Goal: Transaction & Acquisition: Purchase product/service

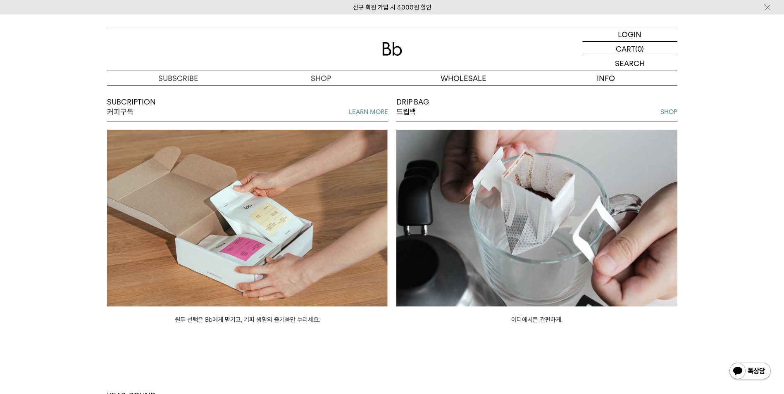
scroll to position [785, 0]
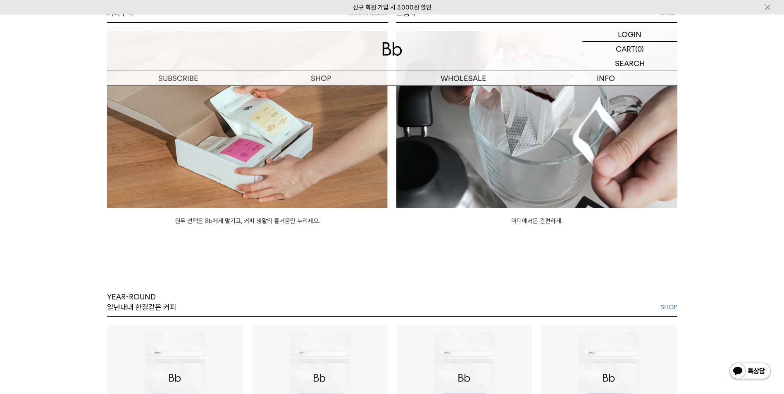
click at [334, 167] on img at bounding box center [247, 119] width 281 height 177
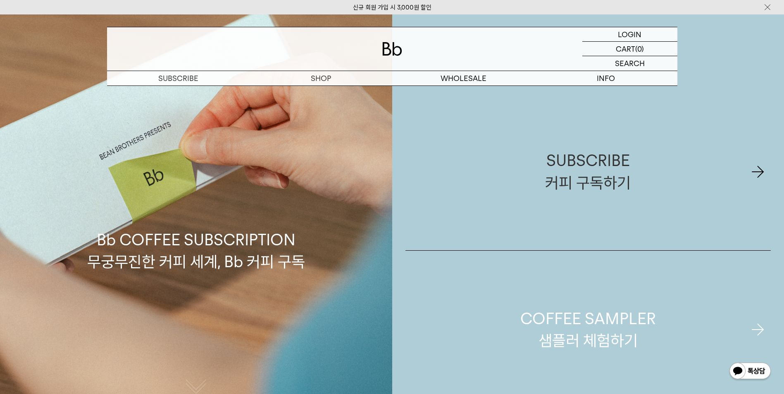
click at [570, 301] on link "COFFEE SAMPLER 샘플러 체험하기" at bounding box center [588, 330] width 366 height 158
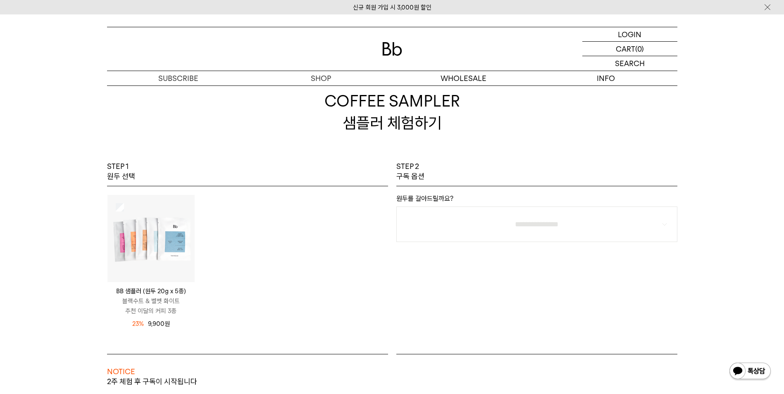
scroll to position [83, 0]
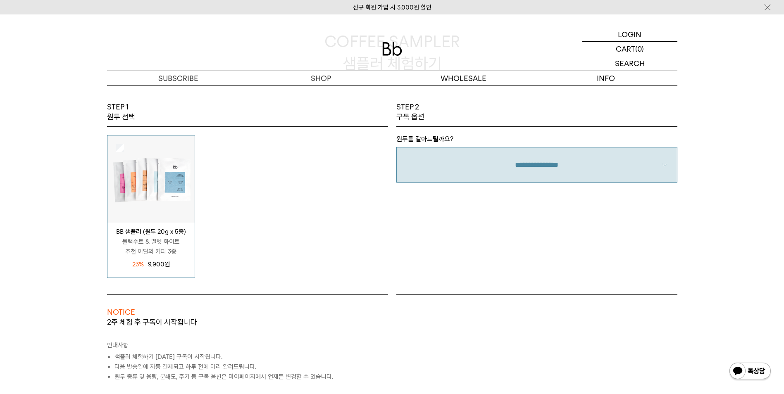
click at [606, 180] on select "**********" at bounding box center [536, 165] width 281 height 36
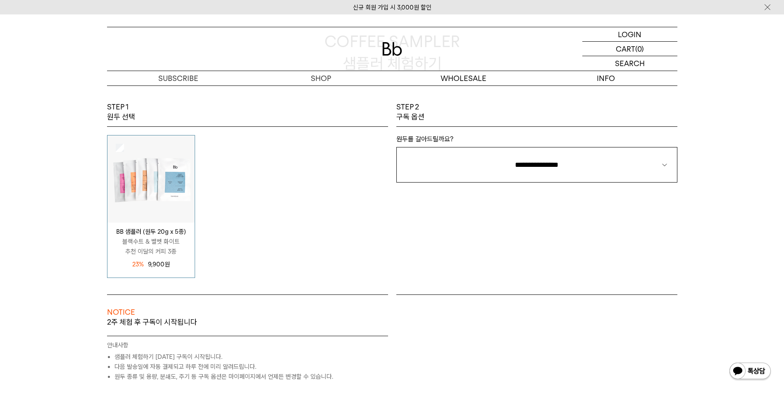
select select "**"
click at [396, 147] on select "**********" at bounding box center [536, 165] width 281 height 36
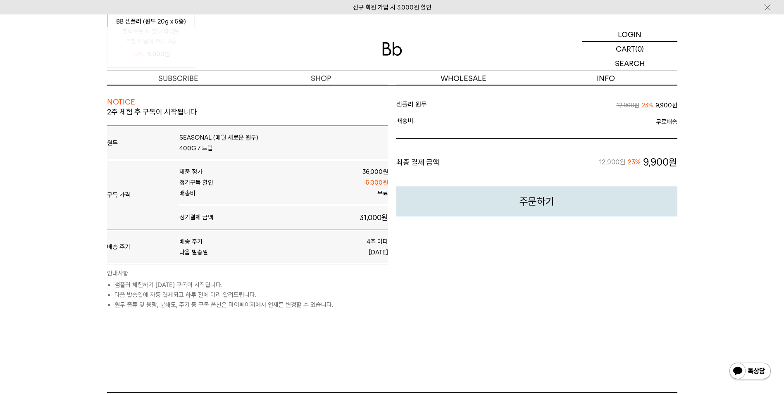
scroll to position [289, 0]
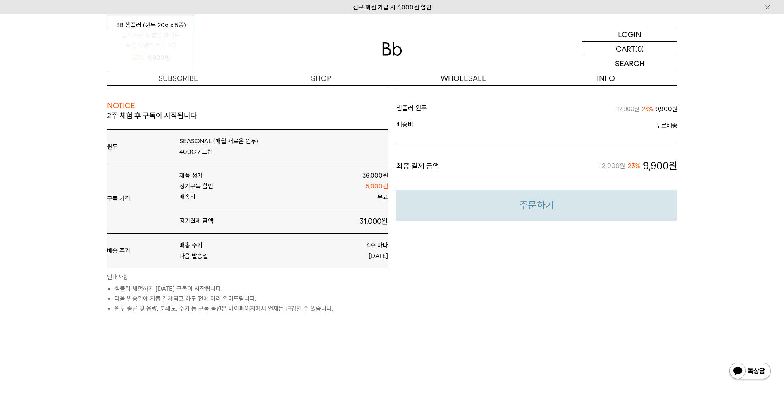
click at [495, 209] on button "주문하기" at bounding box center [536, 206] width 281 height 32
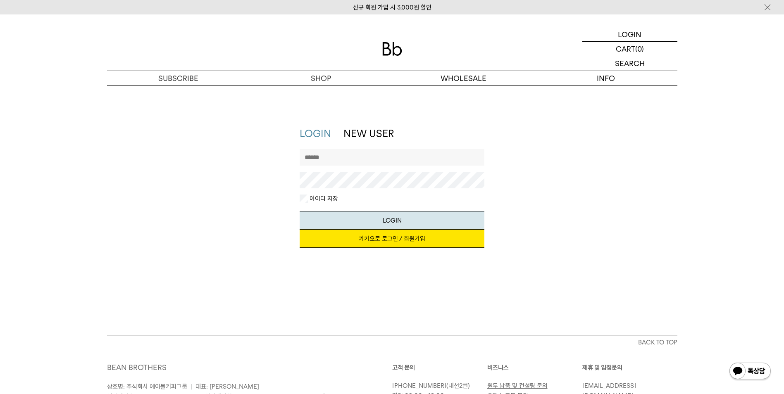
click at [352, 167] on div at bounding box center [392, 171] width 185 height 45
click at [353, 160] on input "text" at bounding box center [392, 157] width 185 height 17
type input "*******"
click at [300, 211] on button "LOGIN" at bounding box center [392, 220] width 185 height 19
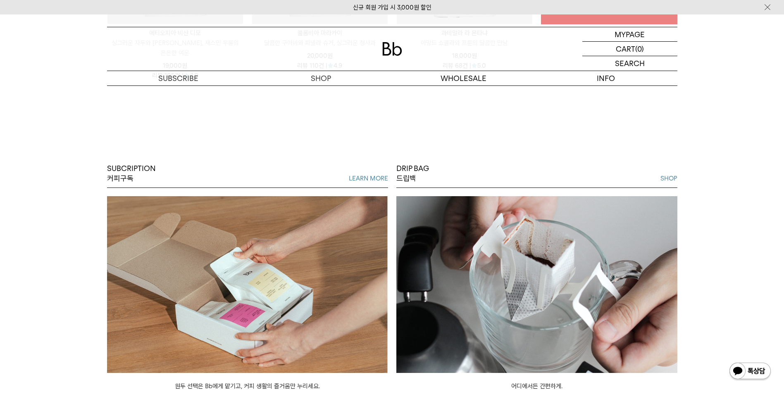
scroll to position [703, 0]
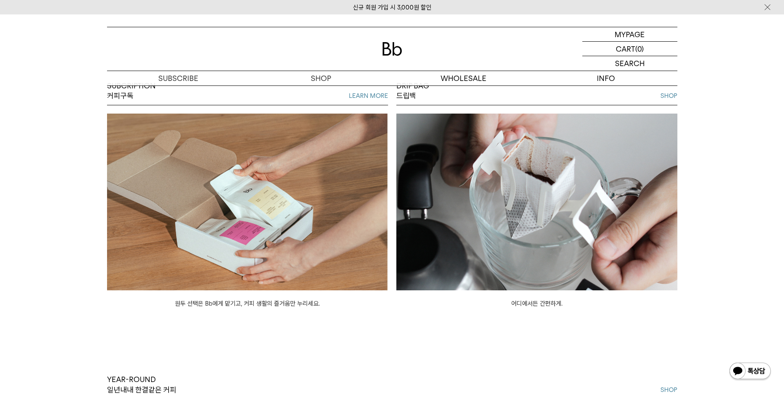
click at [251, 222] on img at bounding box center [247, 202] width 281 height 177
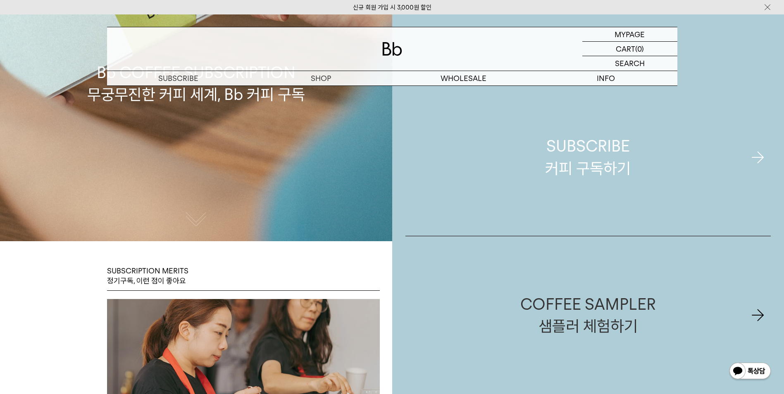
scroll to position [248, 0]
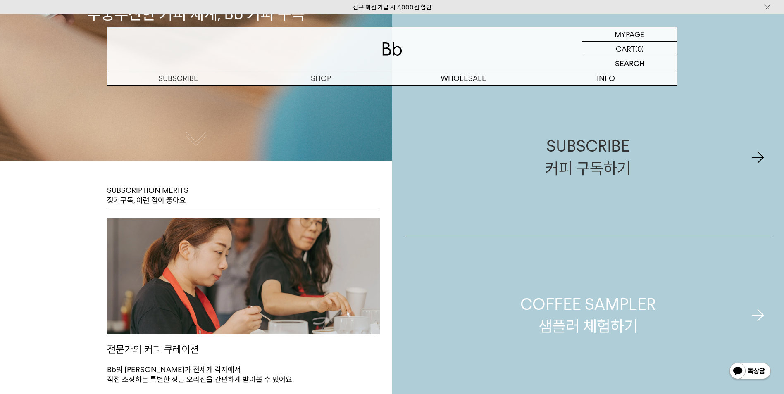
click at [605, 296] on div "COFFEE SAMPLER 샘플러 체험하기" at bounding box center [588, 315] width 136 height 44
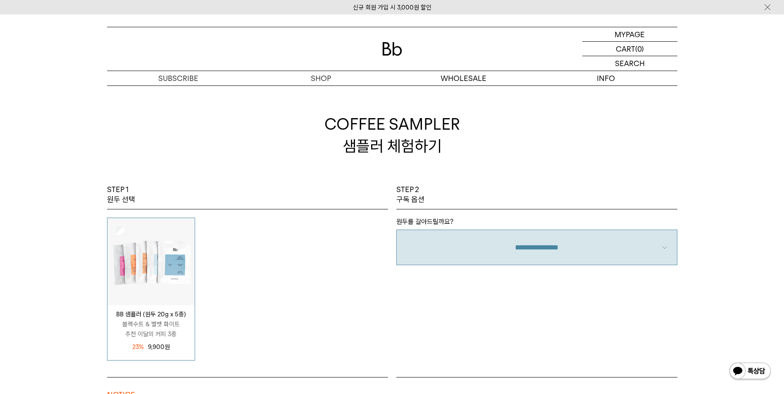
click at [513, 253] on select "**********" at bounding box center [536, 248] width 281 height 36
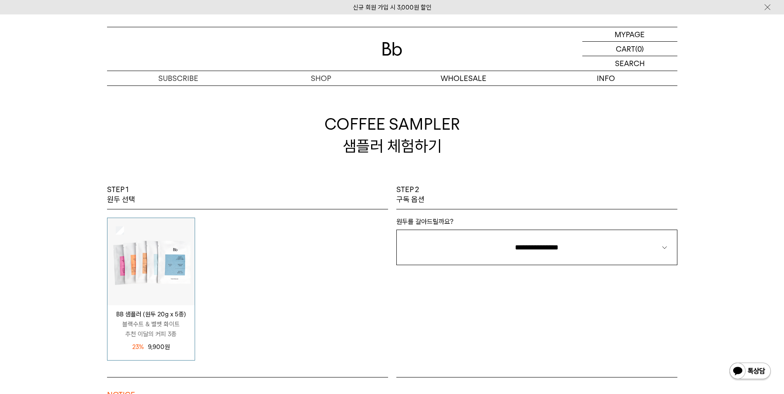
select select "**"
click at [396, 230] on select "**********" at bounding box center [536, 248] width 281 height 36
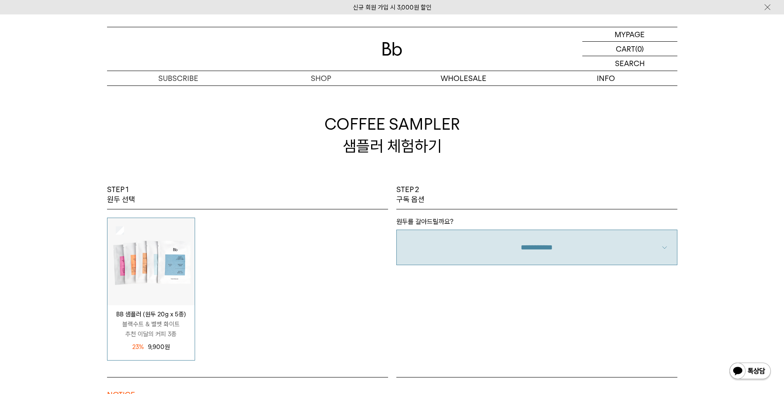
click at [520, 287] on div "**********" at bounding box center [536, 281] width 289 height 193
drag, startPoint x: 526, startPoint y: 290, endPoint x: 530, endPoint y: 279, distance: 12.4
click at [526, 290] on div "**********" at bounding box center [536, 281] width 289 height 193
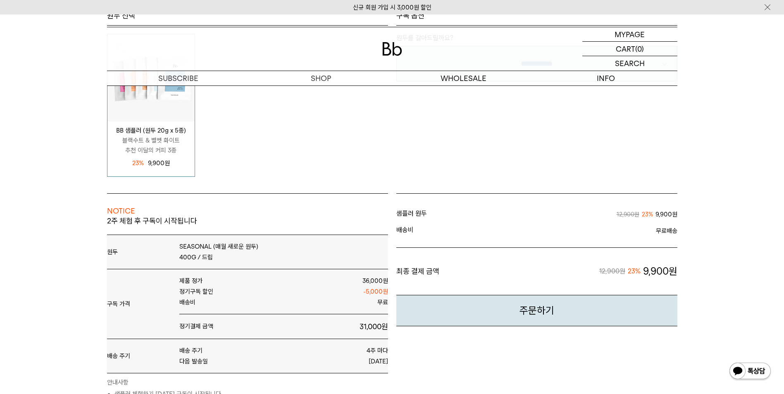
scroll to position [248, 0]
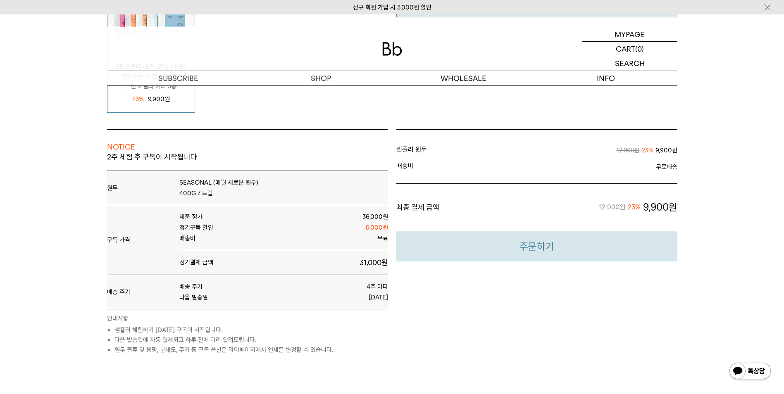
click at [536, 245] on button "주문하기" at bounding box center [536, 247] width 281 height 32
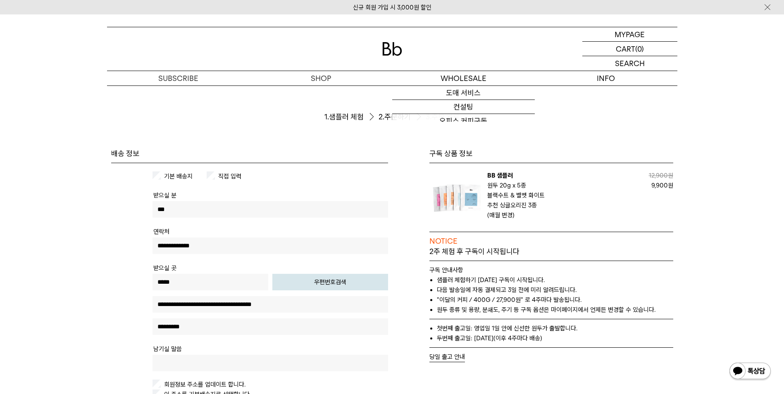
click at [390, 48] on img at bounding box center [392, 49] width 20 height 14
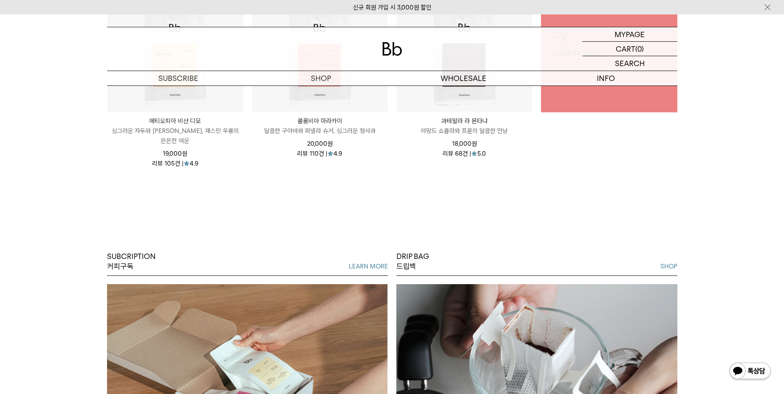
scroll to position [537, 0]
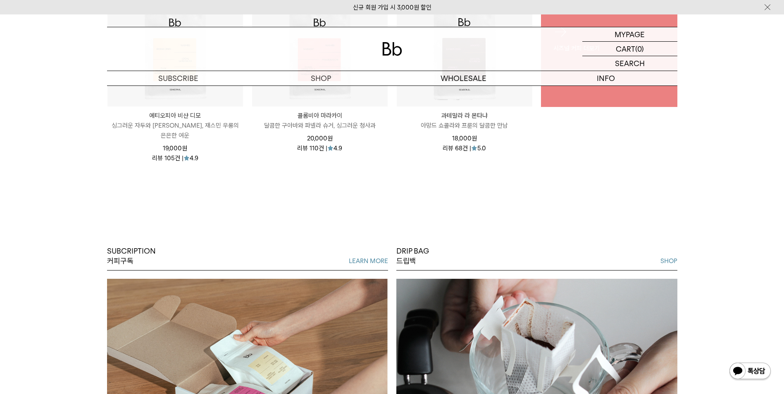
click at [570, 104] on link "시즈널 커피 더보기" at bounding box center [609, 39] width 136 height 136
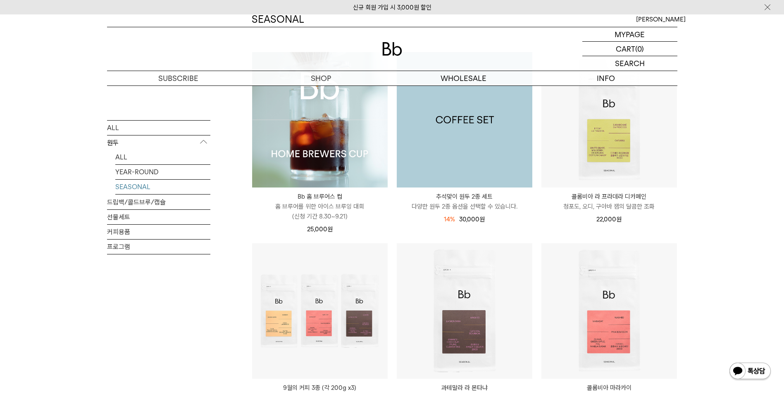
scroll to position [124, 0]
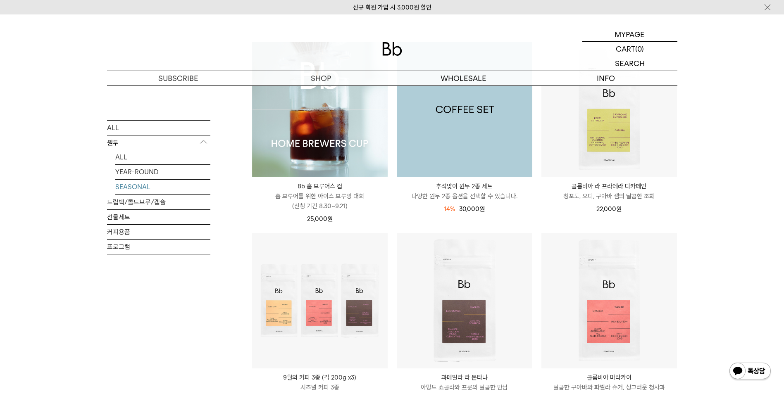
click at [503, 175] on img at bounding box center [465, 110] width 136 height 136
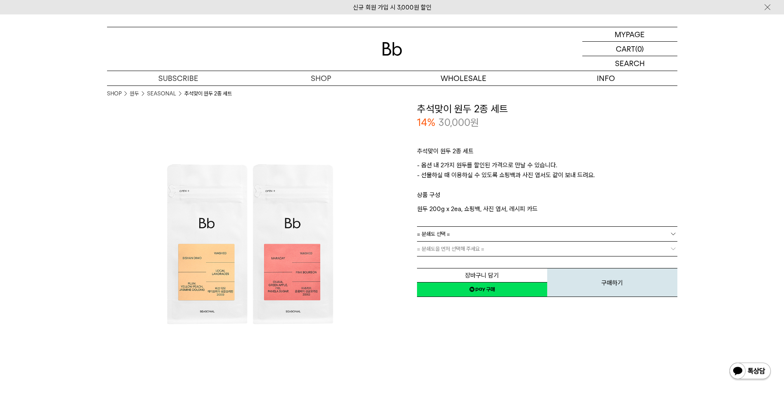
click at [507, 231] on link "= 분쇄도 선택 =" at bounding box center [547, 234] width 260 height 14
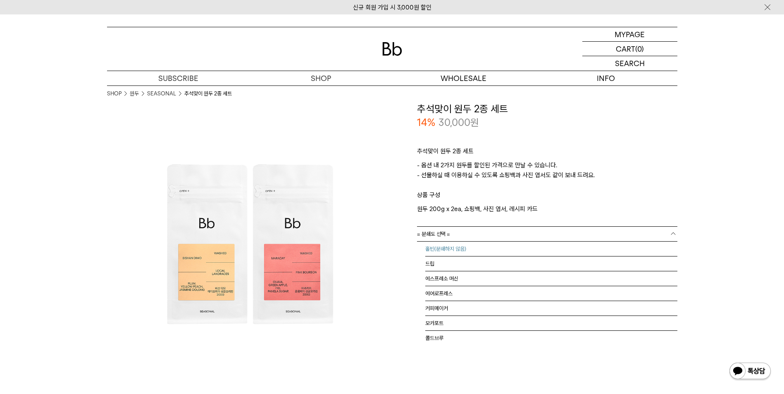
click at [503, 253] on li "홀빈(분쇄하지 않음)" at bounding box center [551, 249] width 252 height 15
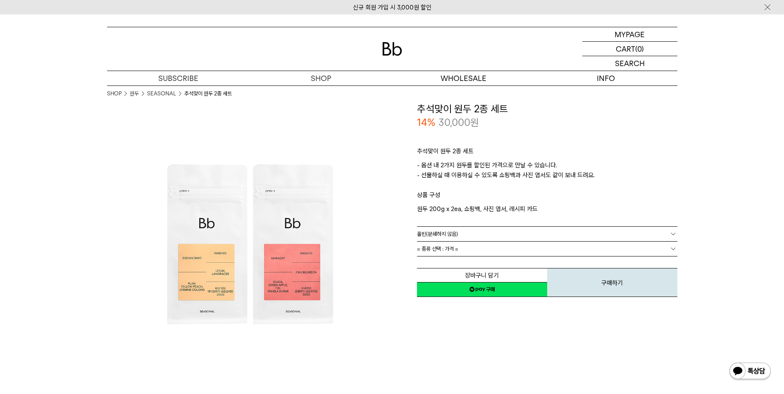
click at [503, 255] on link "= 종류 선택 : 가격 =" at bounding box center [547, 249] width 260 height 14
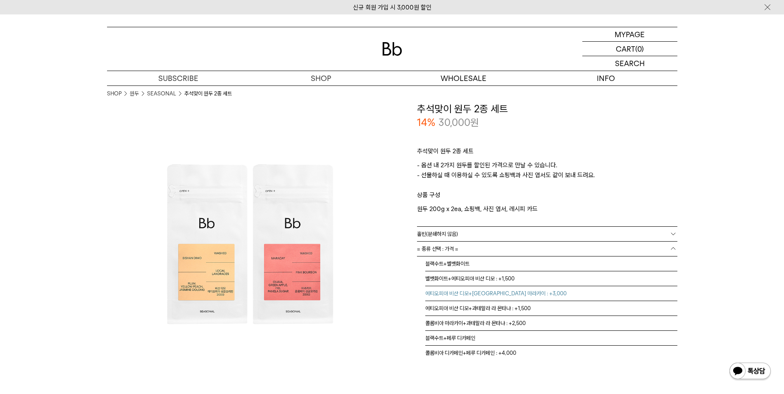
click at [529, 296] on li "에티오피아 비샨 디모+콜롬비아 마라카이 : +3,000" at bounding box center [551, 293] width 252 height 15
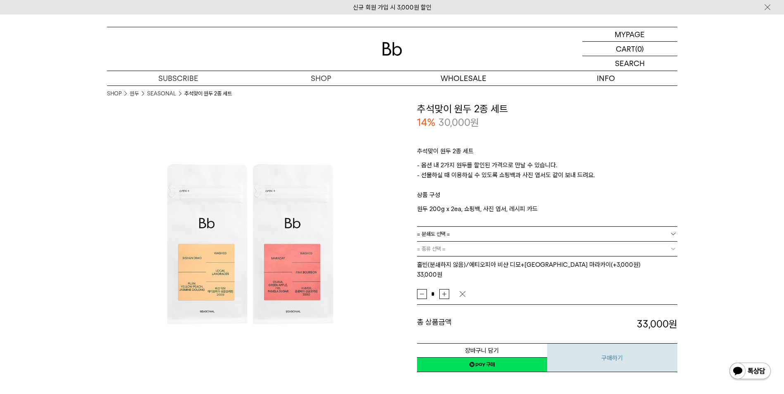
click at [620, 343] on button "구매하기" at bounding box center [612, 357] width 130 height 29
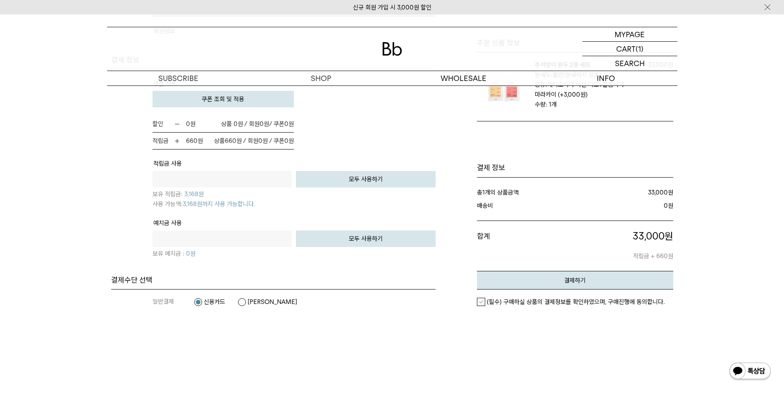
scroll to position [537, 0]
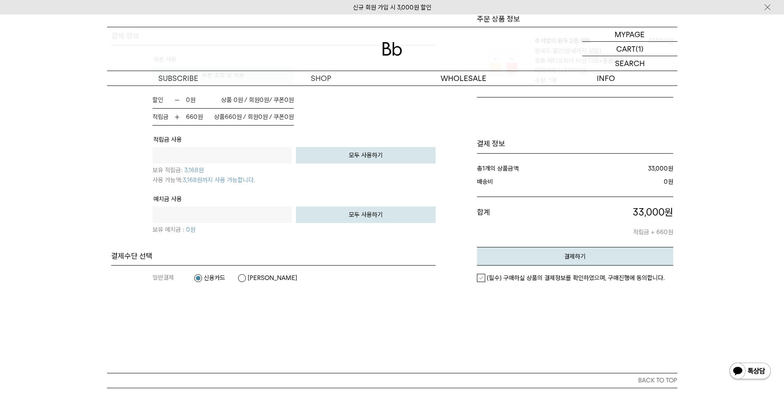
click at [279, 155] on input "text" at bounding box center [223, 155] width 140 height 17
type input "****"
click at [477, 247] on button "결제하기" at bounding box center [575, 256] width 196 height 19
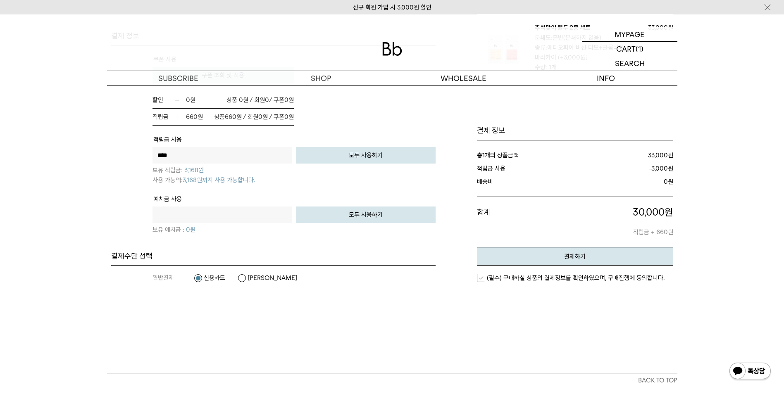
click at [528, 284] on div "(필수) 구매하실 상품의 결제정보를 확인하였으며, 구매진행에 동의합니다." at bounding box center [575, 278] width 196 height 25
click at [527, 282] on label "(필수) 구매하실 상품의 결제정보를 확인하였으며, 구매진행에 동의합니다." at bounding box center [571, 278] width 188 height 8
click at [579, 261] on button "결제하기" at bounding box center [575, 256] width 196 height 19
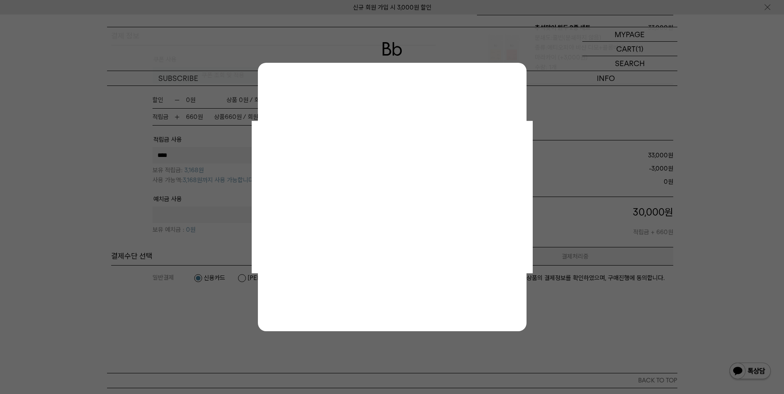
scroll to position [0, 0]
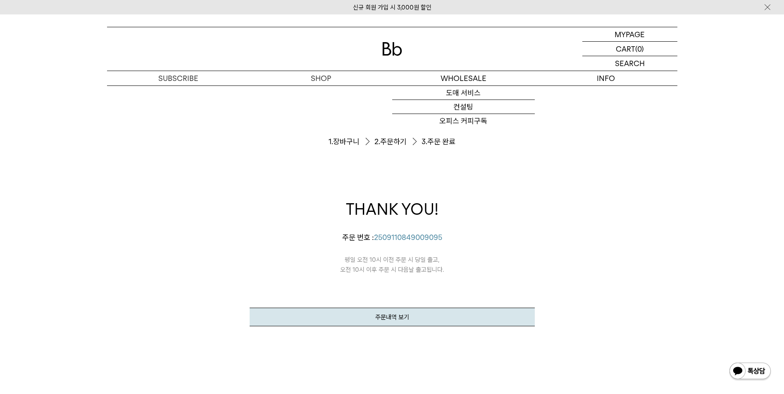
click at [383, 36] on div at bounding box center [392, 48] width 570 height 43
click at [388, 43] on img at bounding box center [392, 49] width 20 height 14
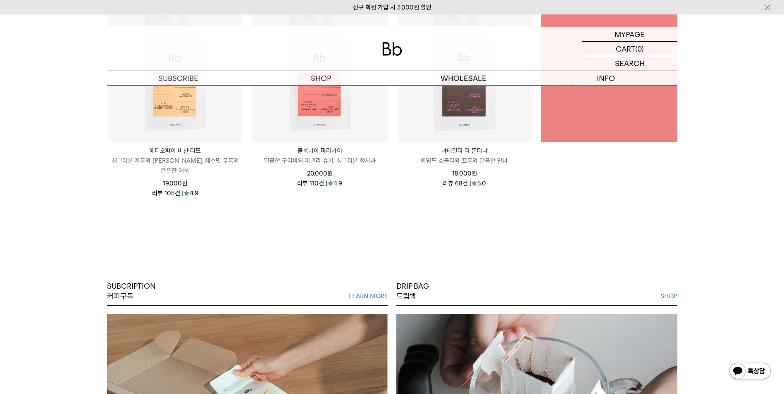
scroll to position [372, 0]
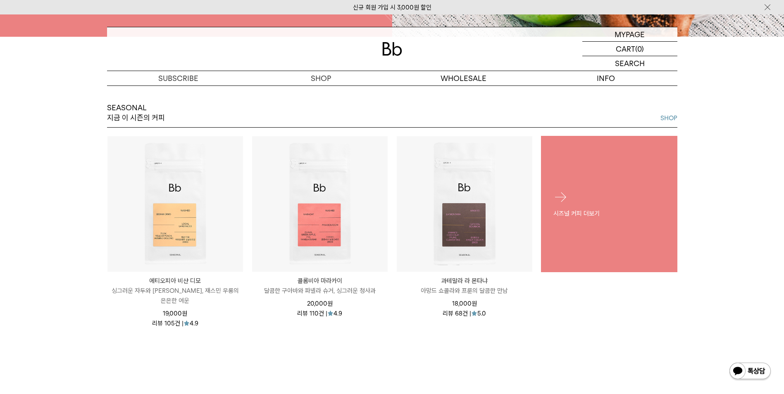
click at [610, 247] on link "시즈널 커피 더보기" at bounding box center [609, 204] width 136 height 136
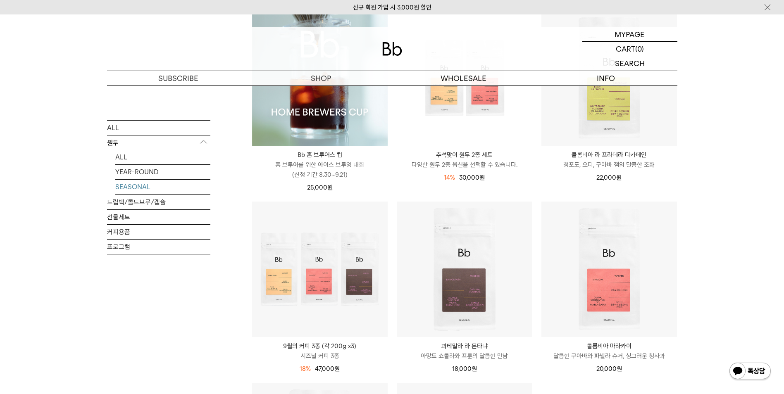
scroll to position [41, 0]
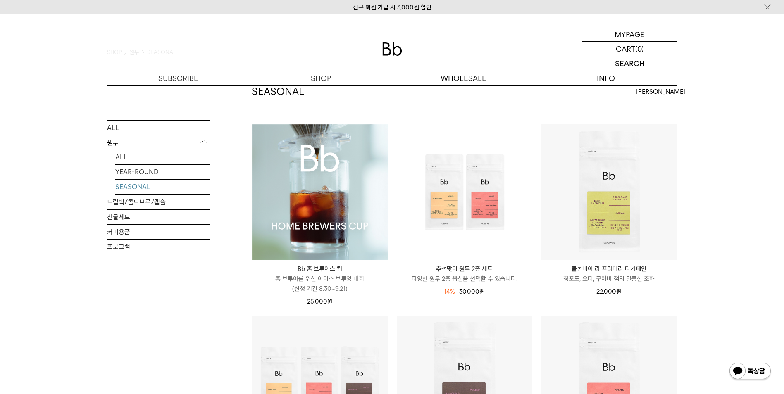
click at [317, 217] on img at bounding box center [320, 192] width 136 height 136
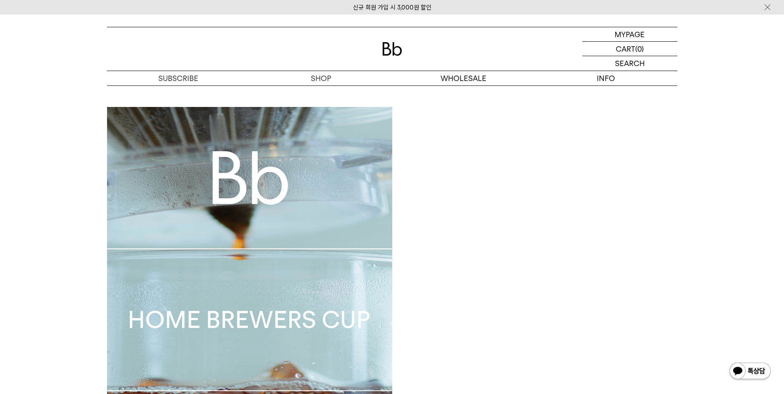
scroll to position [496, 0]
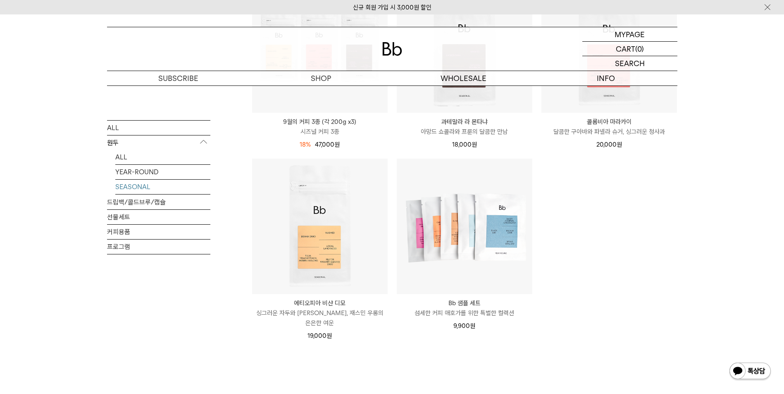
scroll to position [358, 0]
